Goal: Task Accomplishment & Management: Manage account settings

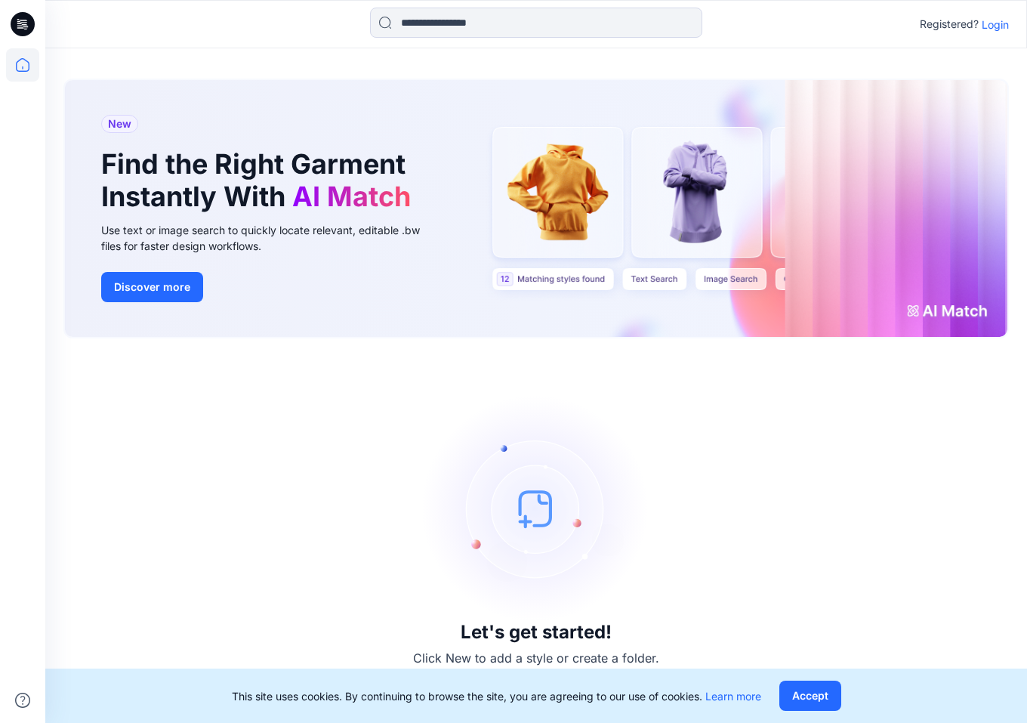
click at [994, 29] on p "Login" at bounding box center [995, 25] width 27 height 16
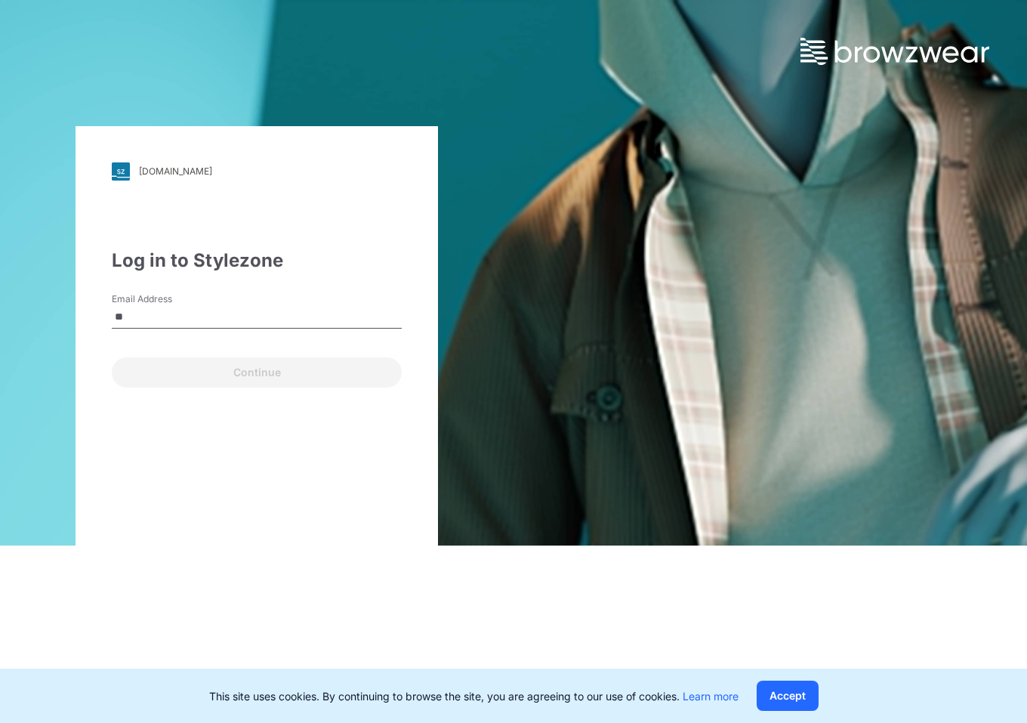
type input "*"
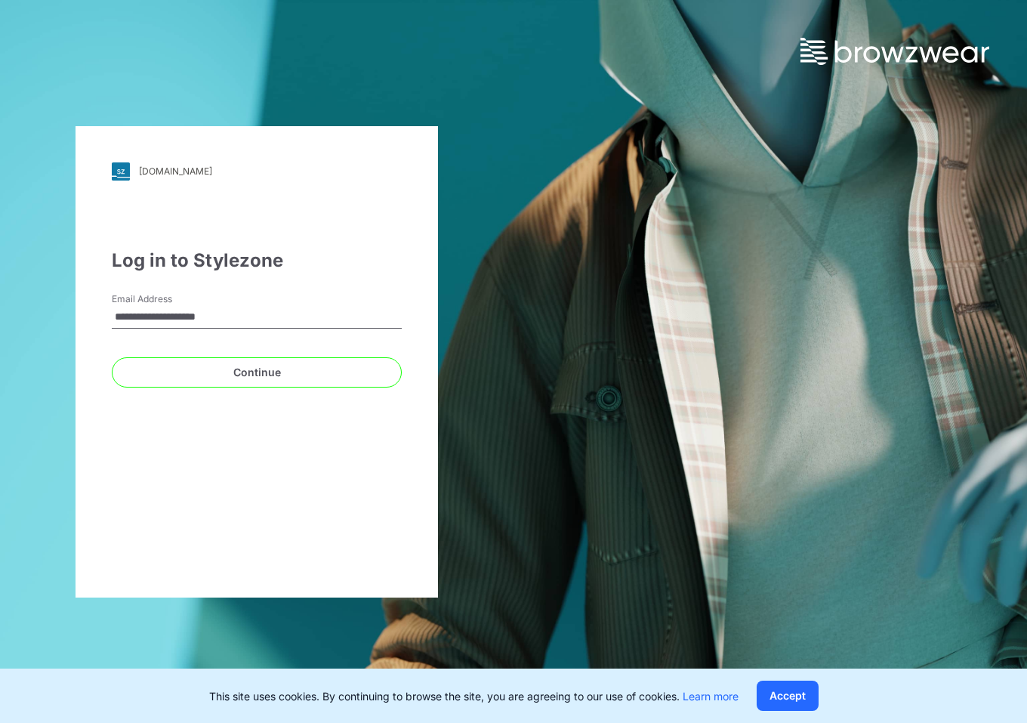
type input "**********"
click at [257, 372] on button "Continue" at bounding box center [257, 372] width 290 height 30
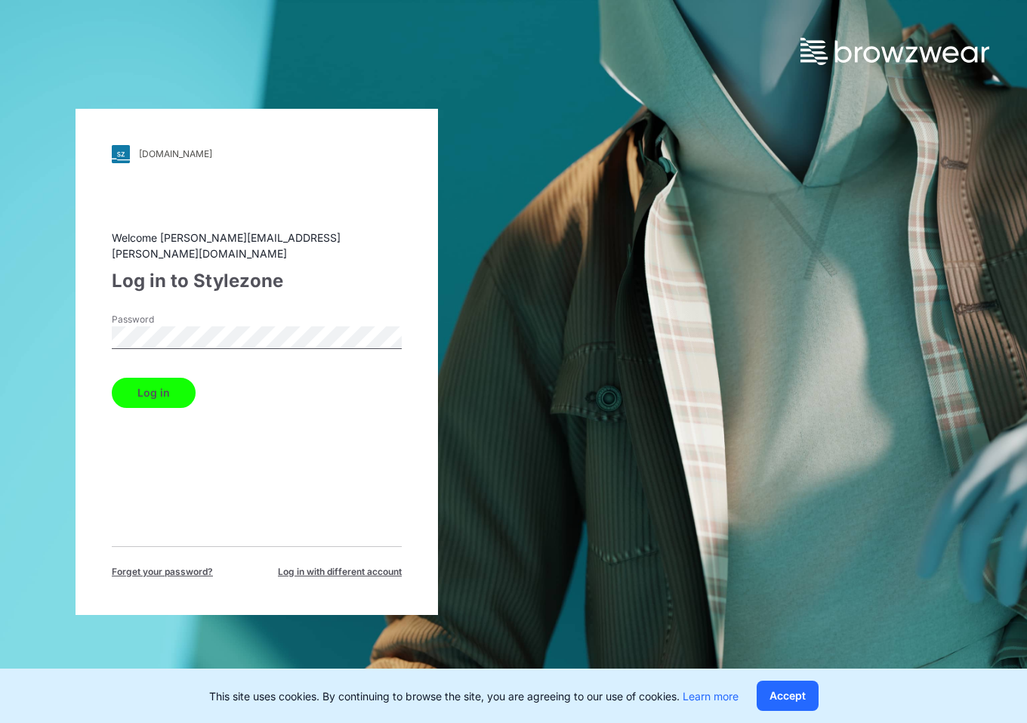
click at [153, 384] on button "Log in" at bounding box center [154, 393] width 84 height 30
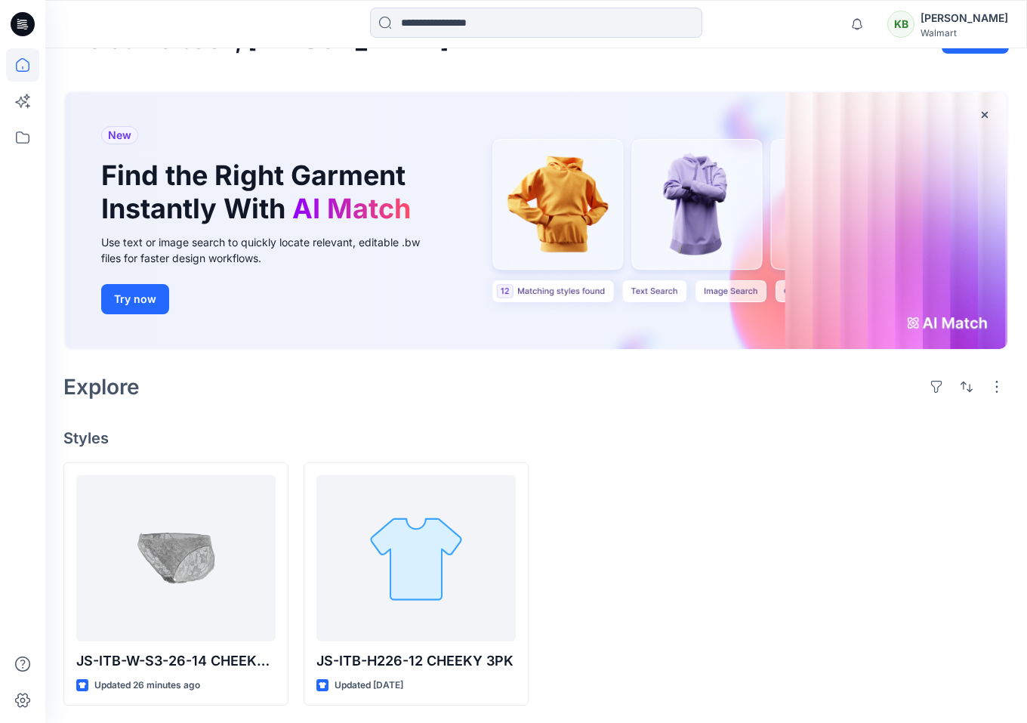
scroll to position [39, 0]
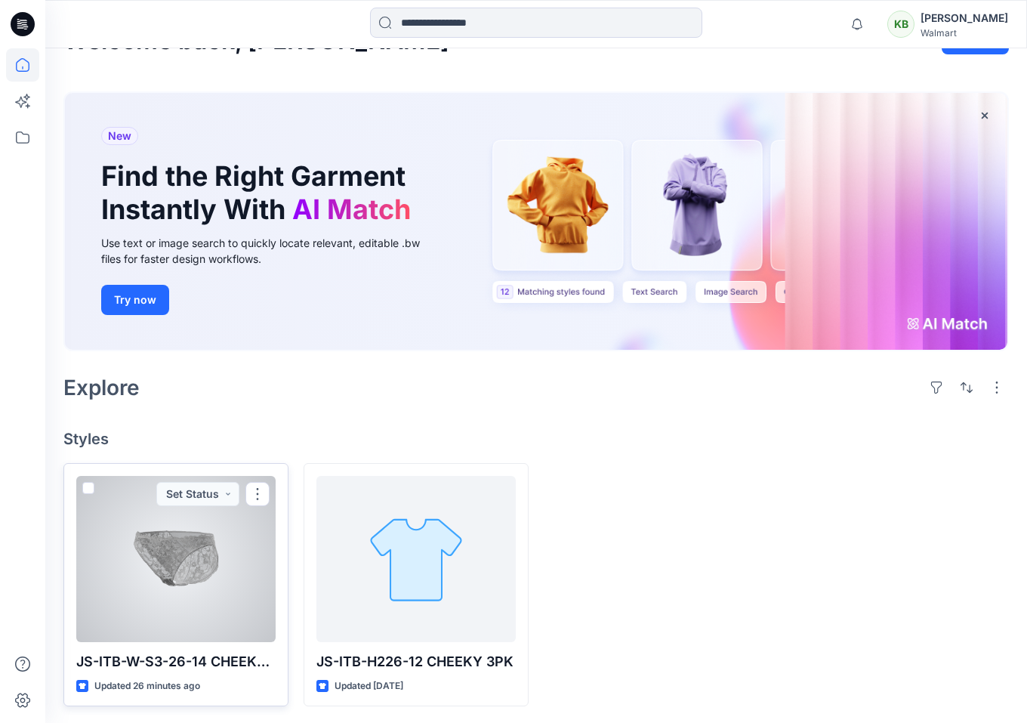
click at [192, 606] on div at bounding box center [175, 559] width 199 height 166
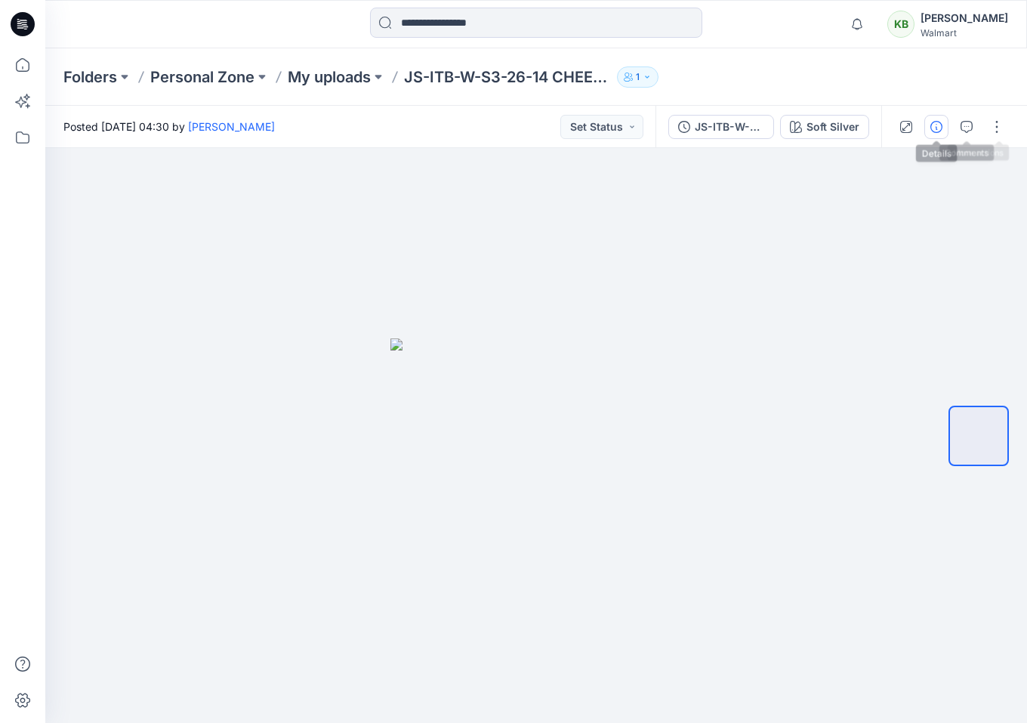
click at [941, 125] on icon "button" at bounding box center [937, 127] width 12 height 12
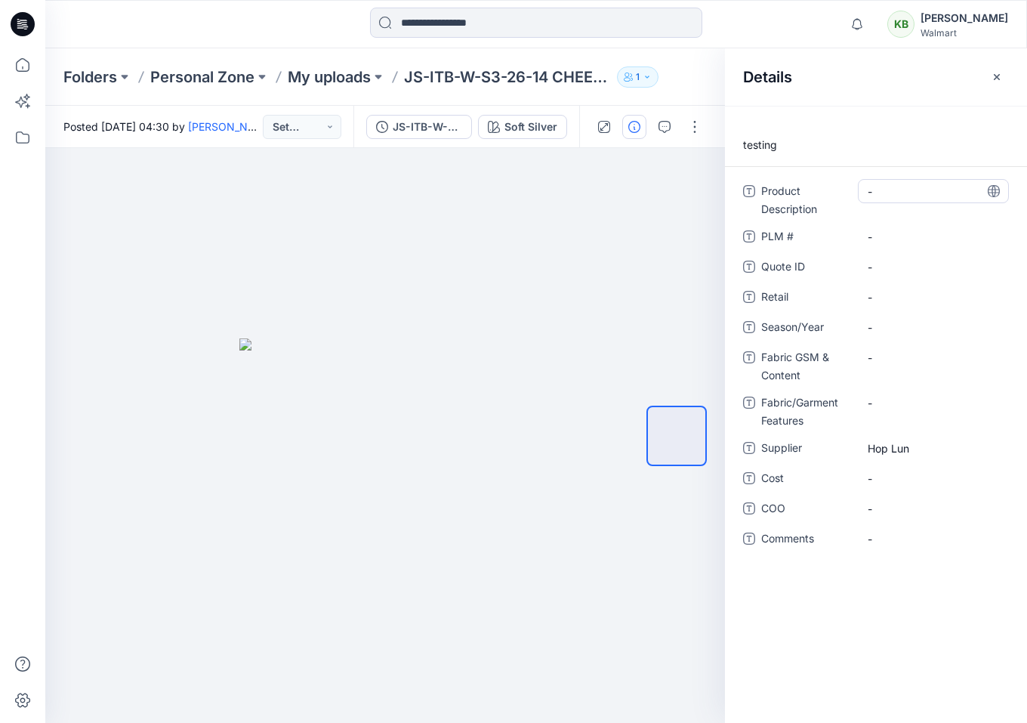
click at [869, 189] on Description "-" at bounding box center [933, 192] width 131 height 16
type textarea "**********"
click at [873, 326] on span "-" at bounding box center [933, 327] width 131 height 16
type textarea "*"
type textarea "**********"
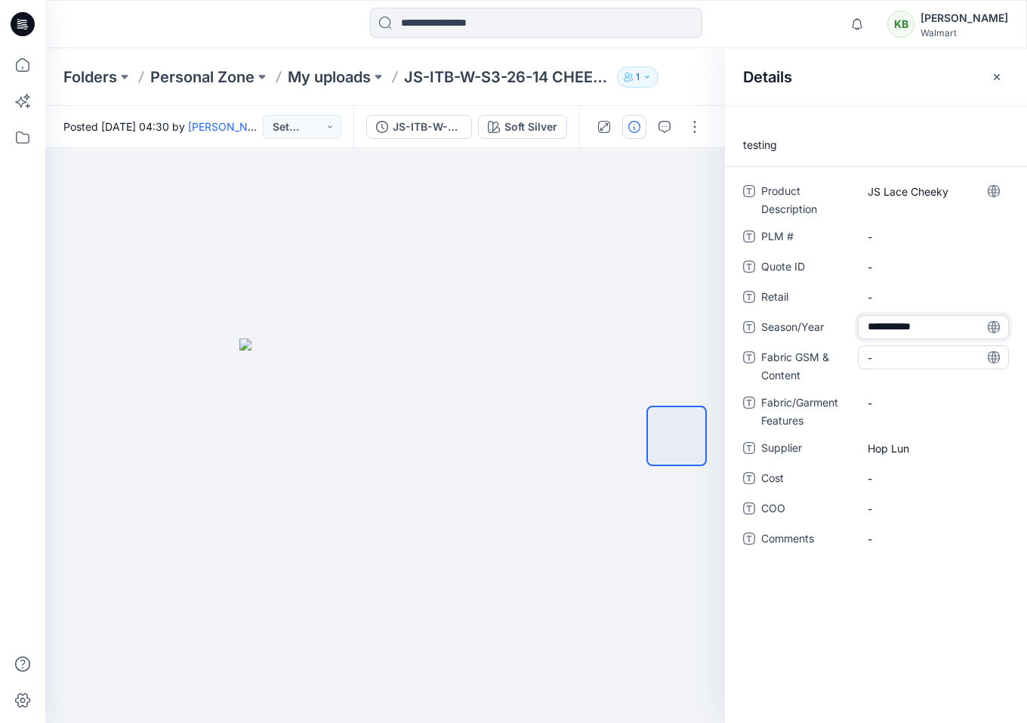
click at [875, 366] on div "-" at bounding box center [933, 357] width 151 height 24
type textarea "********"
click at [897, 607] on div "testing Product Description JS Lace Cheeky PLM # - Quote ID - Retail - Season/Y…" at bounding box center [876, 414] width 302 height 617
click at [703, 78] on div "Folders Personal Zone My uploads JS-ITB-W-S3-26-14 CHEEKY LACE 1" at bounding box center [477, 76] width 828 height 21
click at [1006, 68] on button "button" at bounding box center [997, 77] width 24 height 24
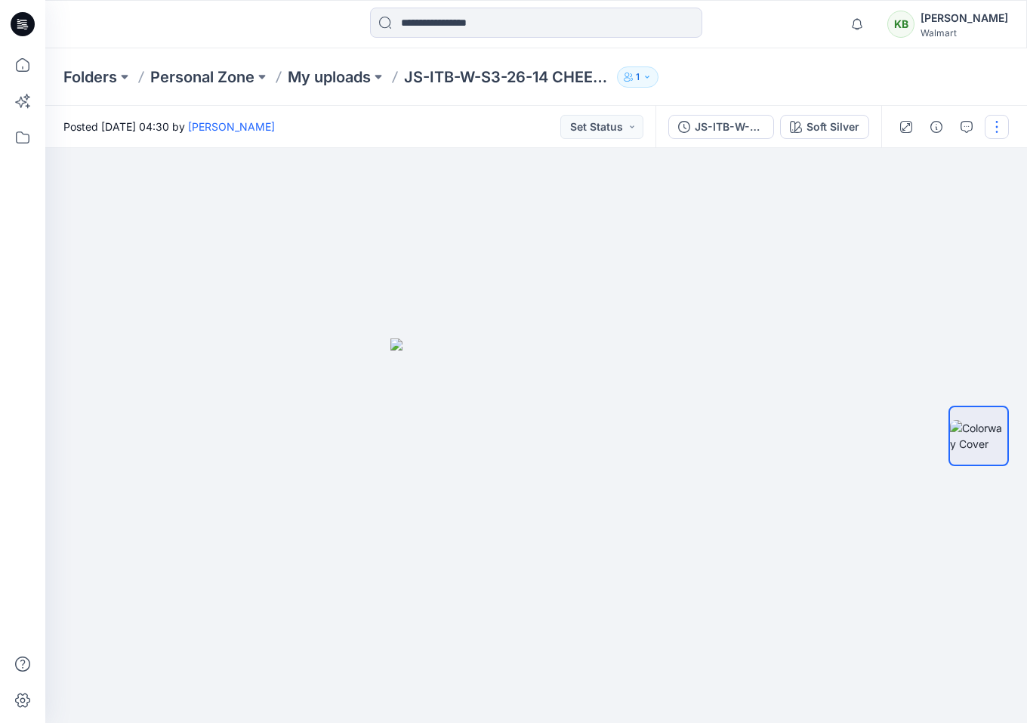
click at [1001, 124] on button "button" at bounding box center [997, 127] width 24 height 24
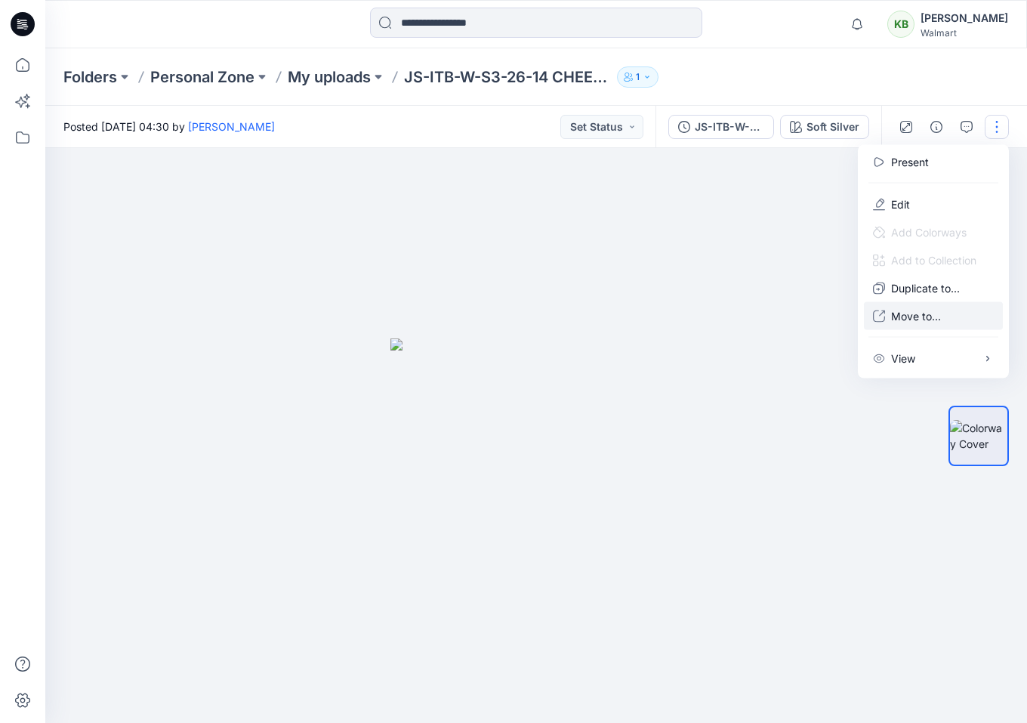
click at [948, 319] on button "Move to..." at bounding box center [933, 316] width 139 height 28
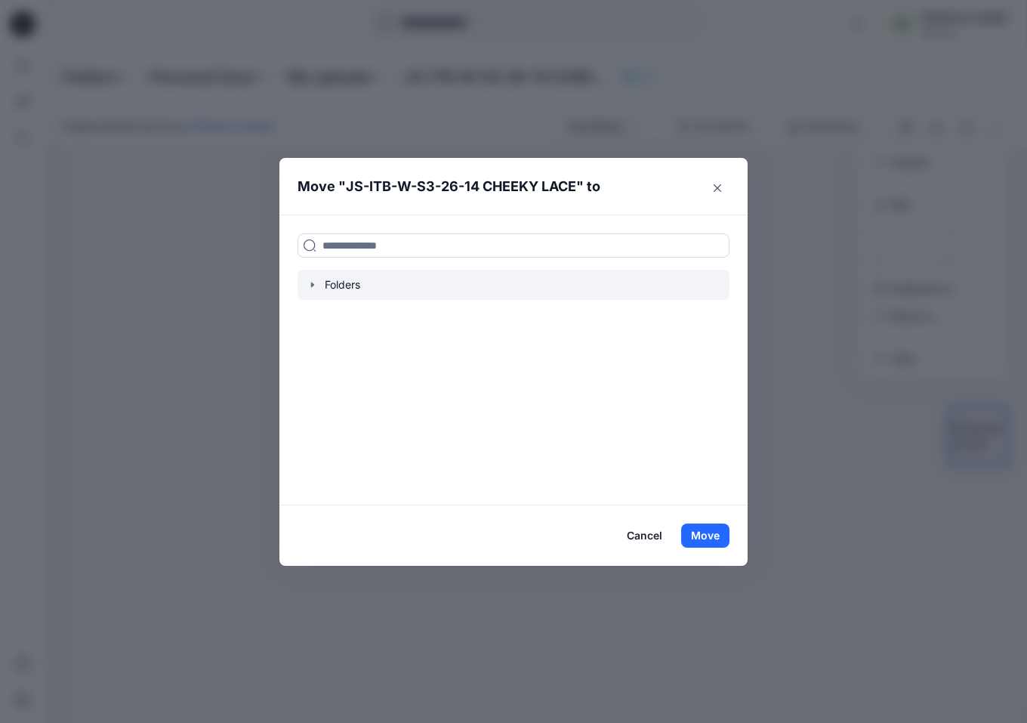
click at [350, 279] on div at bounding box center [514, 285] width 432 height 30
click at [313, 284] on icon "button" at bounding box center [312, 284] width 3 height 5
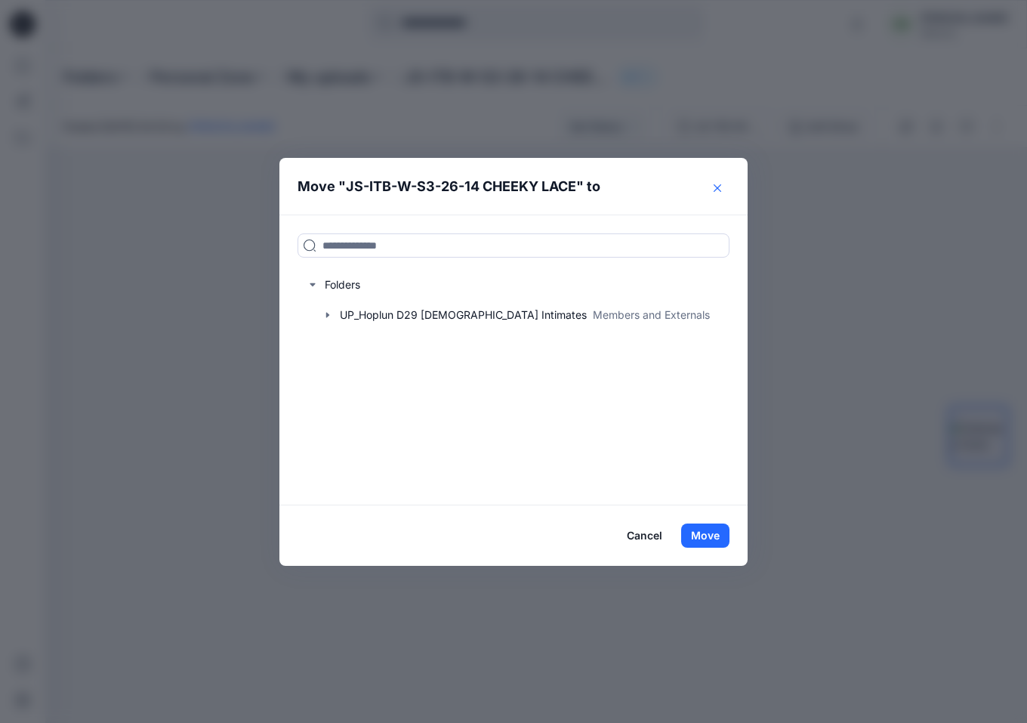
click at [719, 192] on button "Close" at bounding box center [717, 188] width 24 height 24
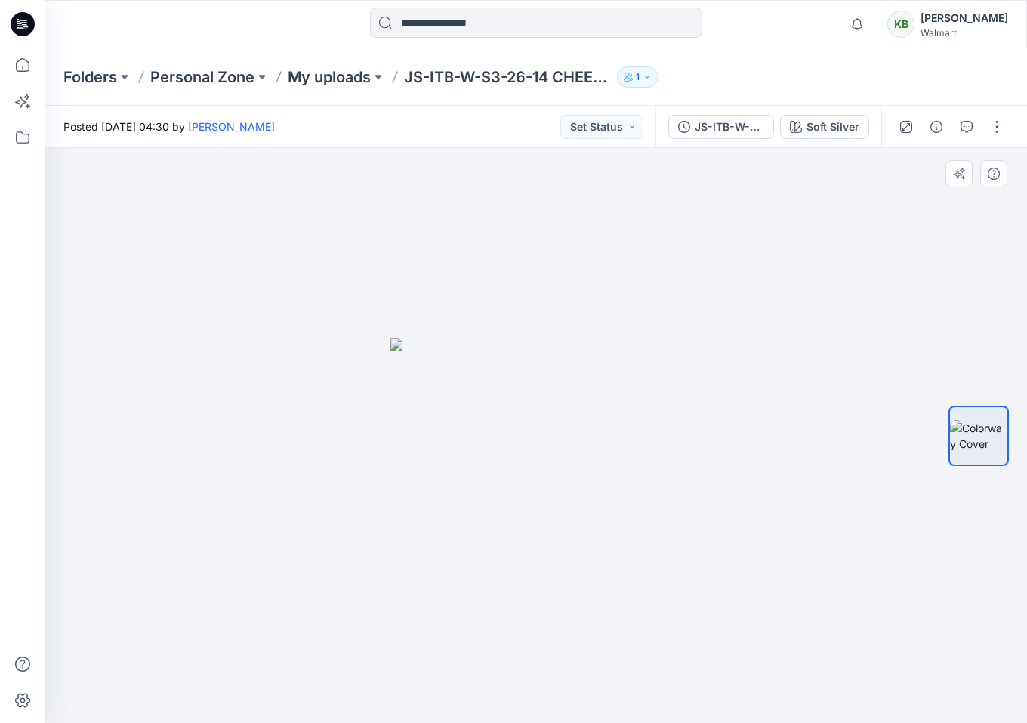
click at [813, 205] on div at bounding box center [536, 435] width 982 height 575
click at [20, 132] on icon at bounding box center [23, 137] width 14 height 12
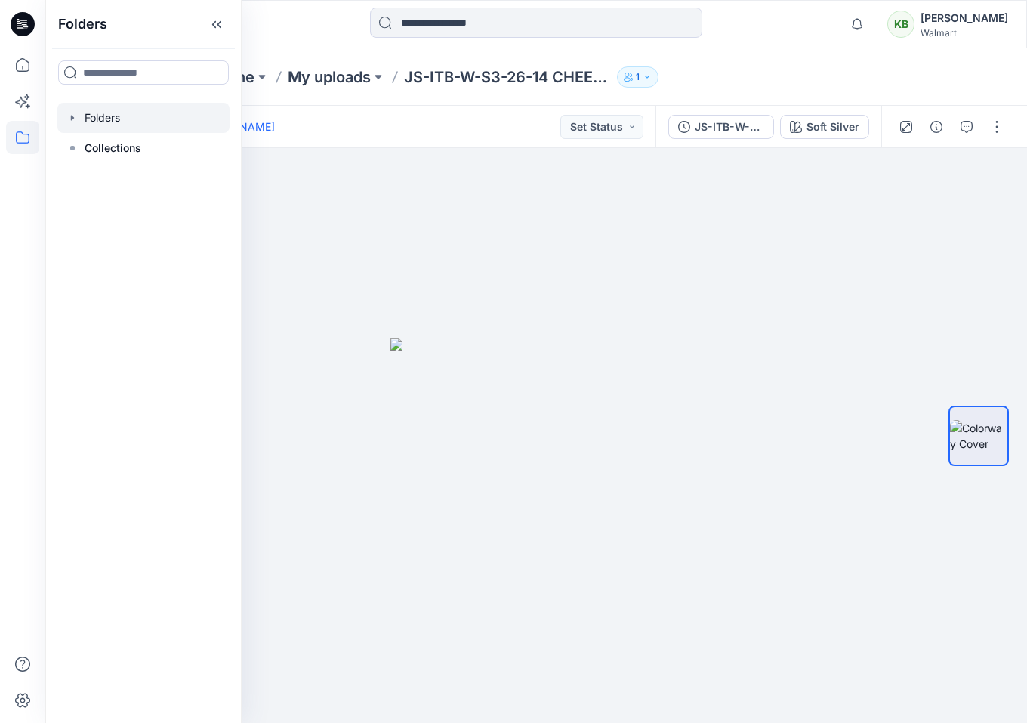
click at [139, 121] on div at bounding box center [143, 118] width 172 height 30
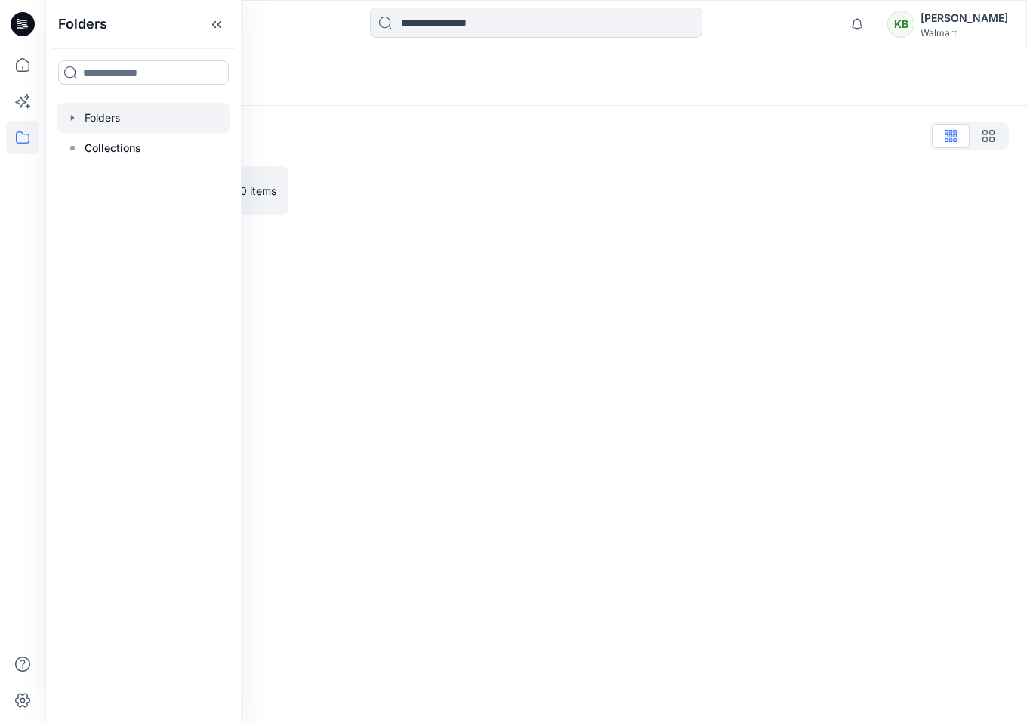
click at [501, 294] on div "Folders Folders List UP_Hoplun D29 [DEMOGRAPHIC_DATA] Intimates 0 items" at bounding box center [536, 385] width 982 height 674
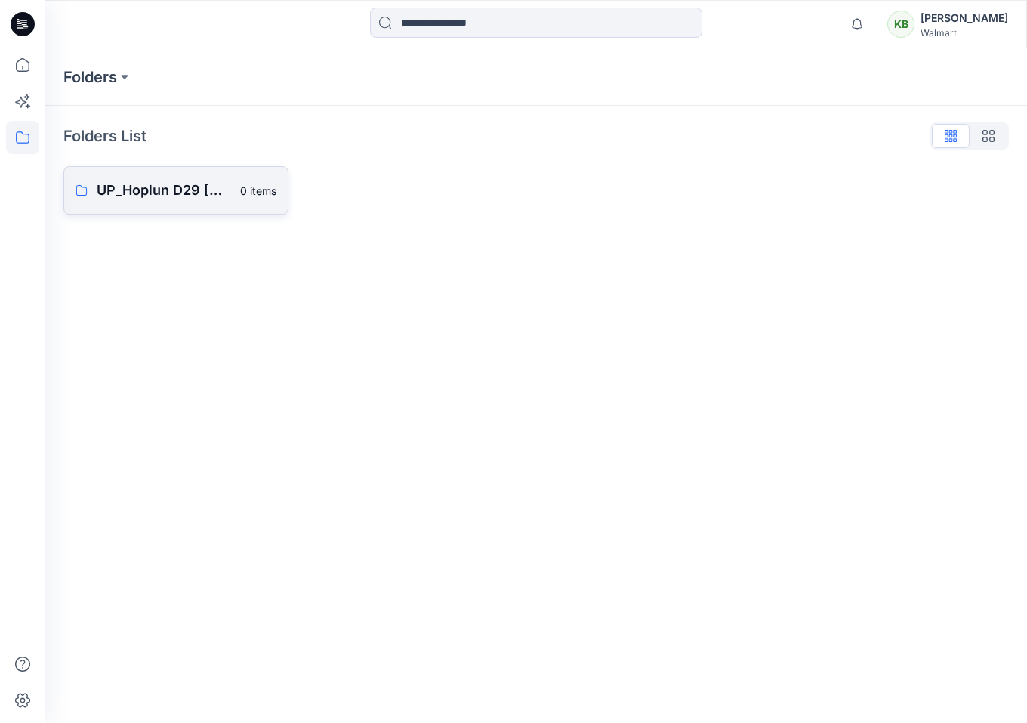
click at [265, 195] on p "0 items" at bounding box center [258, 191] width 36 height 16
